Goal: Check status: Check status

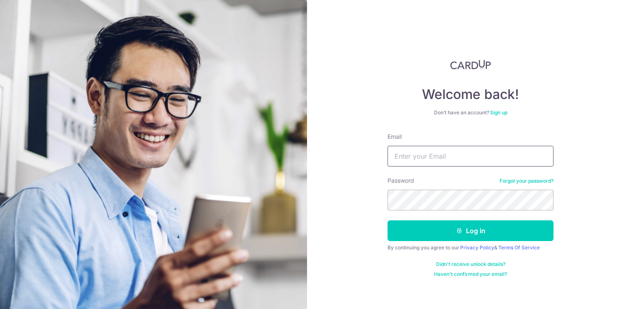
type input "[EMAIL_ADDRESS][DOMAIN_NAME]"
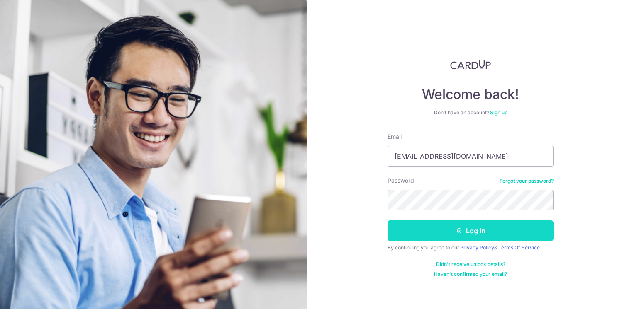
click at [498, 232] on button "Log in" at bounding box center [470, 231] width 166 height 21
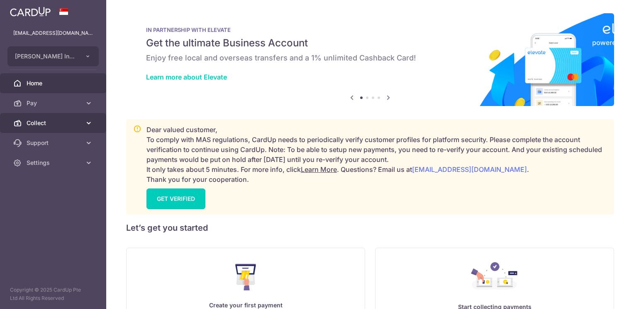
click at [58, 121] on span "Collect" at bounding box center [54, 123] width 55 height 8
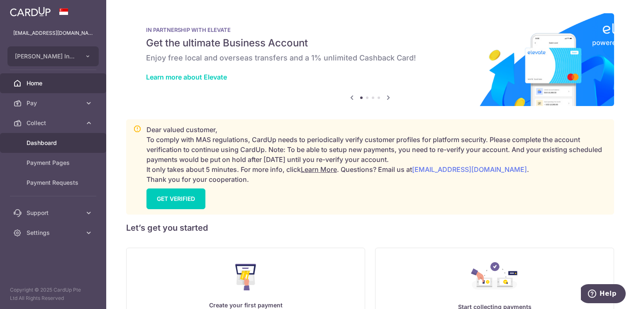
click at [55, 137] on link "Dashboard" at bounding box center [53, 143] width 106 height 20
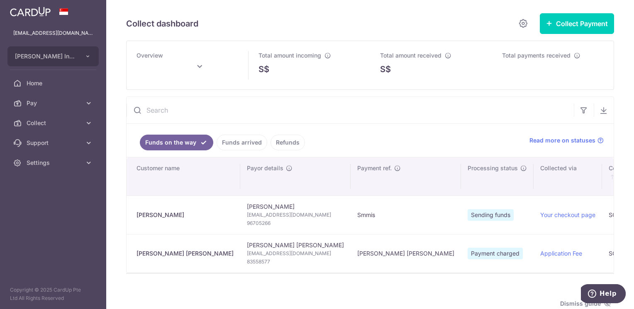
click at [243, 142] on link "Funds arrived" at bounding box center [241, 143] width 51 height 16
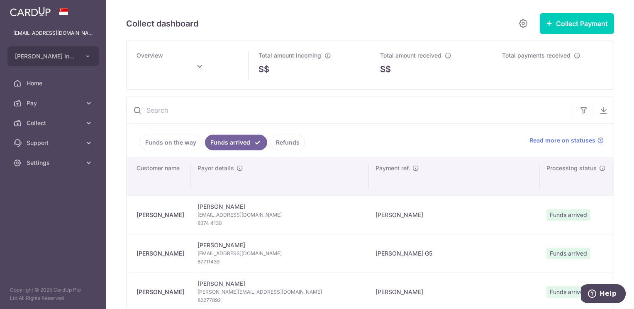
scroll to position [83, 0]
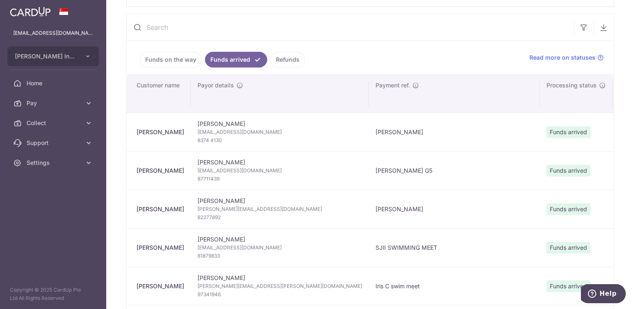
type input "September 2025"
